Goal: Transaction & Acquisition: Purchase product/service

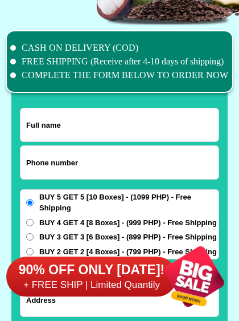
scroll to position [8826, 0]
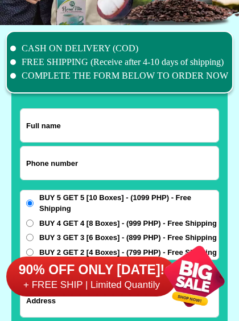
click at [116, 122] on input "Input full_name" at bounding box center [119, 125] width 198 height 33
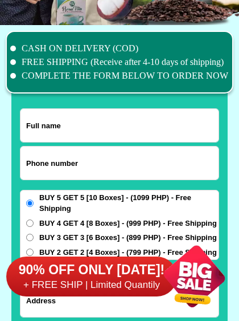
type input "[PERSON_NAME][DATE]"
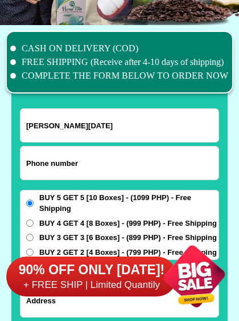
type input "09457780865"
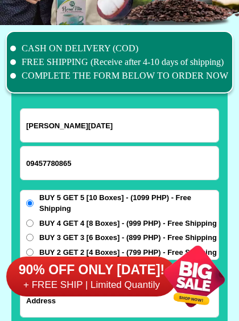
select select "Select province"
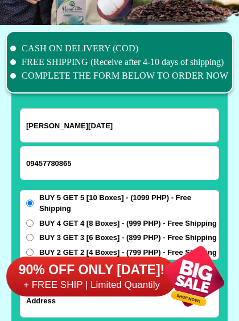
scroll to position [9004, 0]
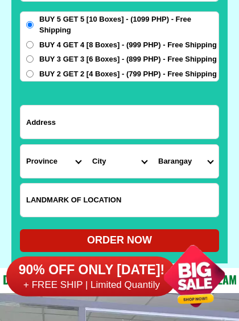
click at [134, 122] on input "Input address" at bounding box center [119, 121] width 198 height 33
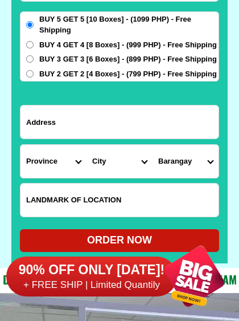
click at [133, 124] on input "Input address" at bounding box center [119, 121] width 198 height 33
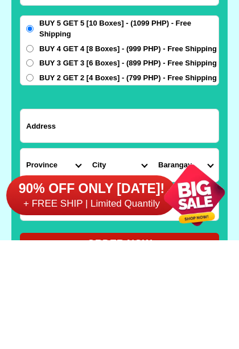
scroll to position [8909, 0]
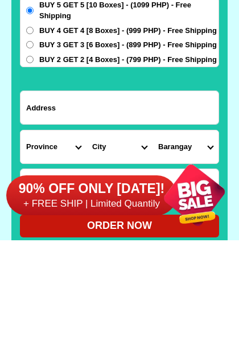
click at [158, 200] on input "Input address" at bounding box center [119, 216] width 198 height 33
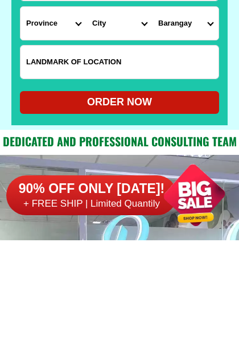
scroll to position [9033, 0]
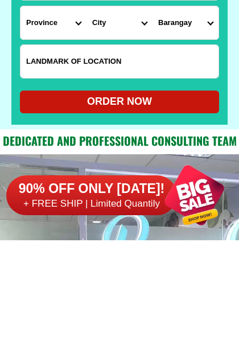
type input "#6 China Aster St Equitable Vill Talon IV [GEOGRAPHIC_DATA]"
click at [166, 154] on input "Input LANDMARKOFLOCATION" at bounding box center [119, 170] width 198 height 33
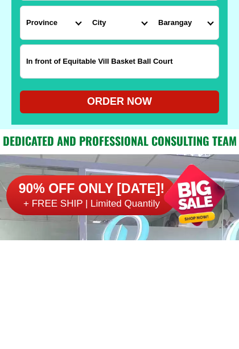
type input "In front of Equitable Vill Basket Ball Court"
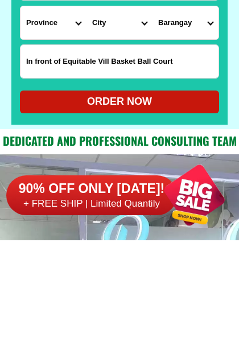
click at [129, 203] on div "ORDER NOW" at bounding box center [119, 210] width 199 height 15
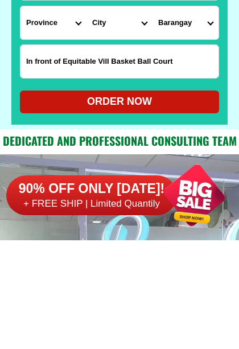
radio input "true"
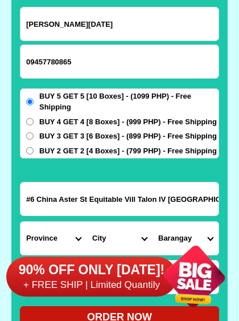
scroll to position [8927, 0]
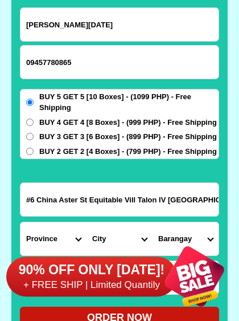
click at [30, 151] on input "BUY 2 GET 2 [4 Boxes] - (799 PHP) - Free Shipping" at bounding box center [29, 150] width 7 height 7
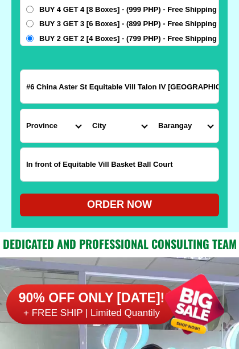
scroll to position [9040, 0]
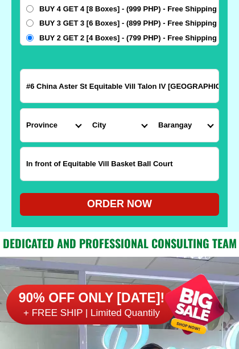
click at [125, 203] on div "ORDER NOW" at bounding box center [119, 203] width 199 height 15
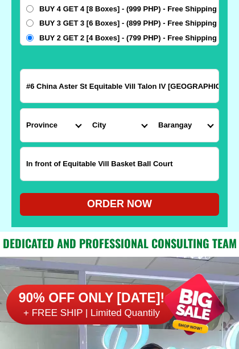
click at [108, 203] on div "ORDER NOW" at bounding box center [119, 203] width 199 height 15
radio input "true"
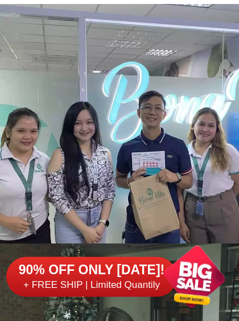
scroll to position [9293, 0]
